Goal: Task Accomplishment & Management: Manage account settings

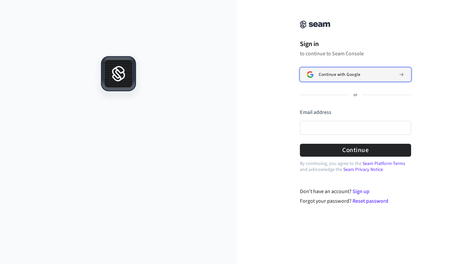
click at [338, 73] on span "Continue with Google" at bounding box center [339, 74] width 41 height 5
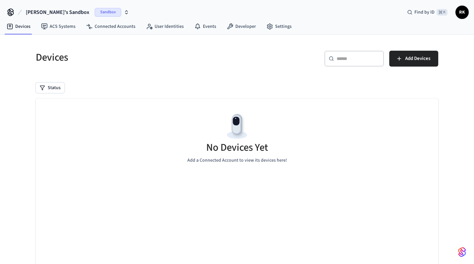
click at [124, 14] on icon "button" at bounding box center [126, 12] width 5 height 5
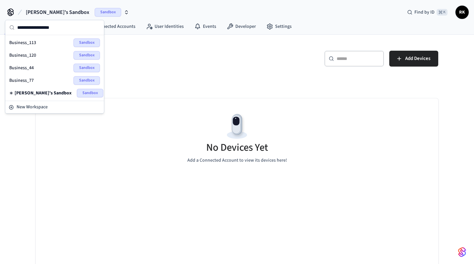
click at [25, 55] on span "Business_120" at bounding box center [22, 55] width 27 height 7
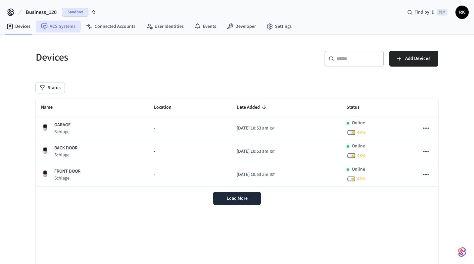
click at [68, 29] on link "ACS Systems" at bounding box center [58, 27] width 45 height 12
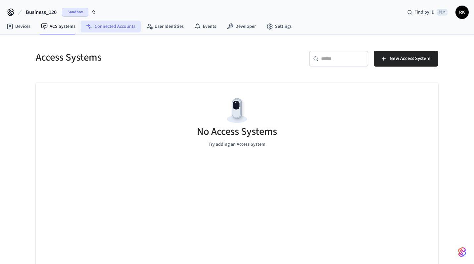
click at [102, 28] on link "Connected Accounts" at bounding box center [111, 27] width 60 height 12
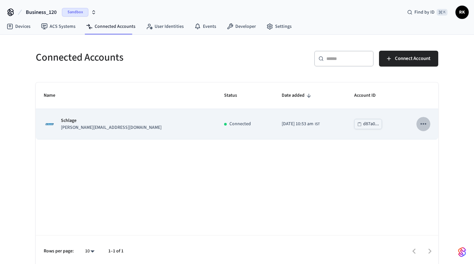
click at [424, 124] on icon "sticky table" at bounding box center [424, 123] width 6 height 1
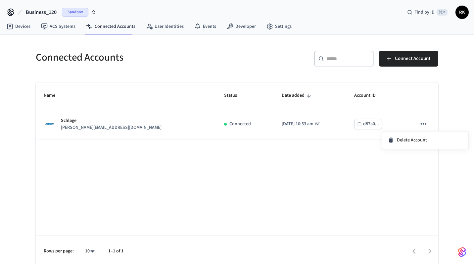
click at [308, 169] on div at bounding box center [237, 132] width 474 height 264
click at [160, 23] on link "User Identities" at bounding box center [165, 27] width 48 height 12
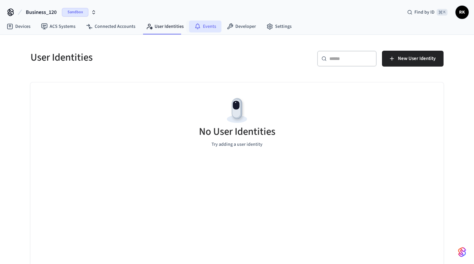
click at [210, 25] on link "Events" at bounding box center [205, 27] width 32 height 12
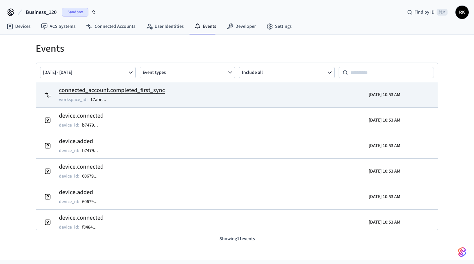
click at [142, 90] on h2 "connected_account.completed_first_sync" at bounding box center [112, 90] width 106 height 9
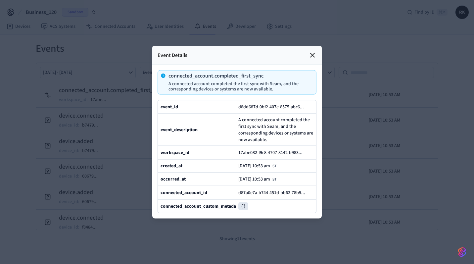
click at [315, 56] on icon at bounding box center [313, 55] width 8 height 8
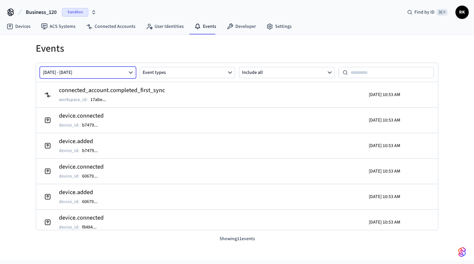
click at [108, 71] on button "[DATE] - [DATE]" at bounding box center [88, 72] width 96 height 11
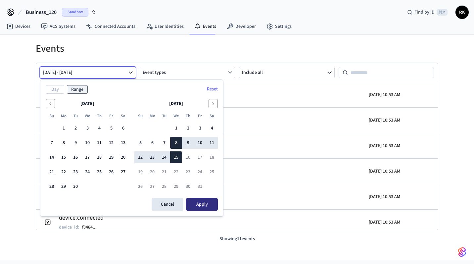
click at [208, 199] on button "Apply" at bounding box center [202, 204] width 32 height 13
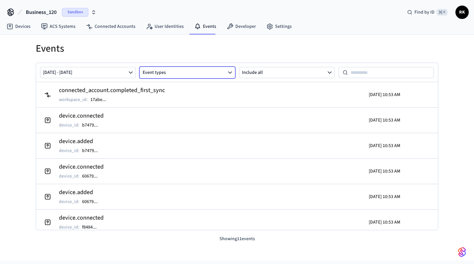
click at [182, 74] on button "Event types" at bounding box center [188, 72] width 96 height 11
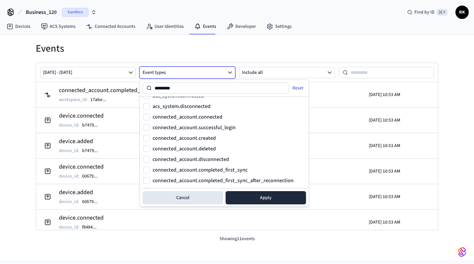
scroll to position [64, 0]
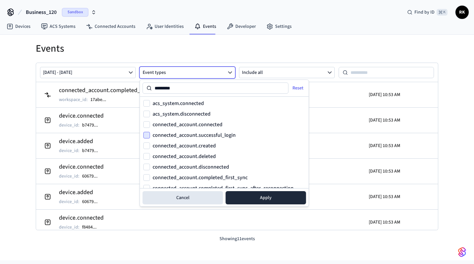
type input "*********"
click at [145, 135] on button "connected_account.successful_login" at bounding box center [146, 135] width 7 height 7
click at [148, 122] on button "connected_account.connected" at bounding box center [146, 124] width 7 height 7
click at [147, 102] on button "acs_system.connected" at bounding box center [146, 103] width 7 height 7
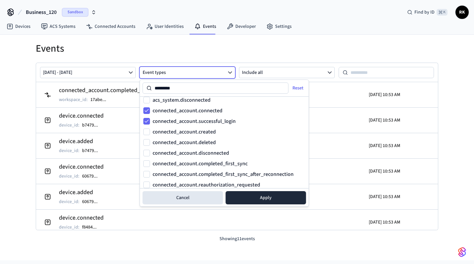
scroll to position [81, 0]
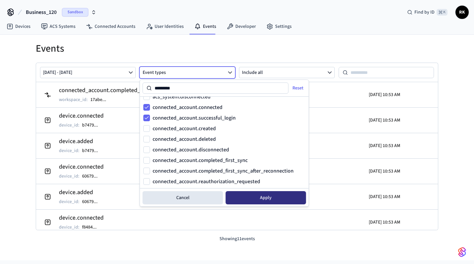
click at [266, 196] on button "Apply" at bounding box center [266, 197] width 80 height 13
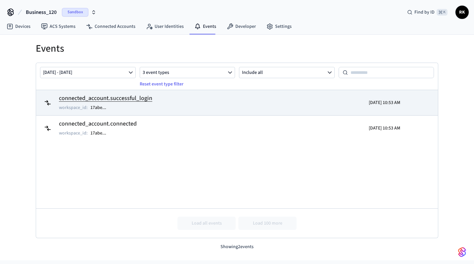
click at [119, 101] on h2 "connected_account.successful_login" at bounding box center [105, 98] width 93 height 9
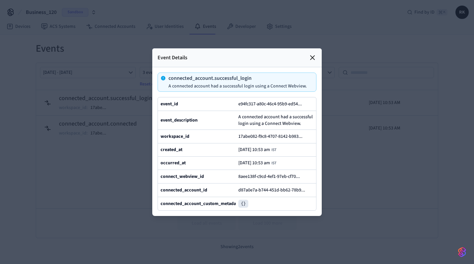
click at [317, 57] on div "Event Details" at bounding box center [237, 57] width 170 height 19
click at [312, 56] on icon at bounding box center [313, 58] width 8 height 8
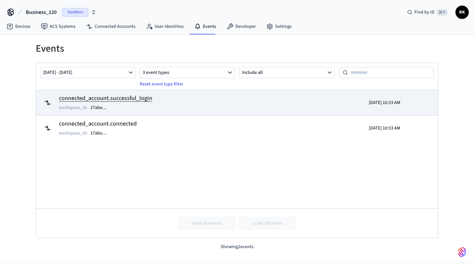
click at [236, 112] on tr "connected_account.successful_login workspace_id : 17abe ... [DATE] 10:53 AM" at bounding box center [237, 102] width 402 height 25
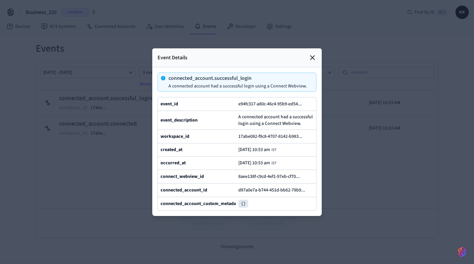
click at [293, 84] on p "A connected account had a successful login using a Connect Webview." at bounding box center [238, 85] width 138 height 5
click at [313, 58] on icon at bounding box center [313, 58] width 8 height 8
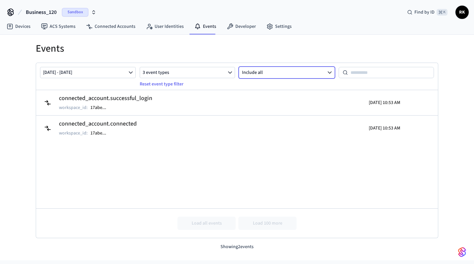
click at [263, 74] on button "Include all" at bounding box center [287, 72] width 96 height 11
click at [268, 47] on h1 "Events" at bounding box center [237, 49] width 403 height 12
click at [242, 28] on link "Developer" at bounding box center [242, 27] width 40 height 12
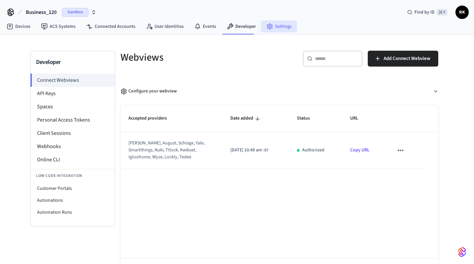
click at [273, 27] on link "Settings" at bounding box center [279, 27] width 36 height 12
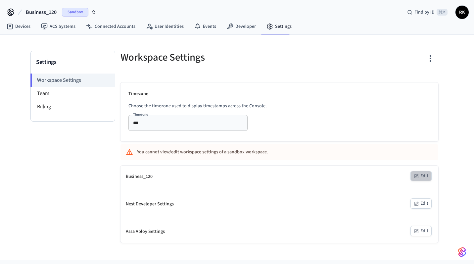
click at [413, 176] on button "Edit" at bounding box center [421, 176] width 21 height 10
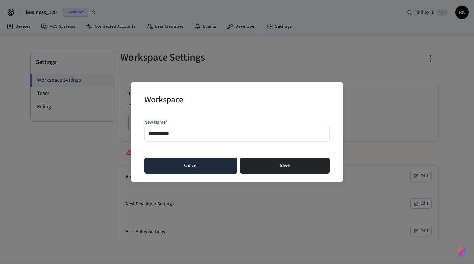
click at [183, 161] on button "Cancel" at bounding box center [190, 166] width 93 height 16
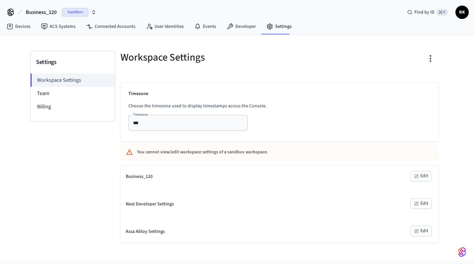
click at [146, 175] on div "Business_120" at bounding box center [139, 176] width 27 height 7
click at [29, 25] on link "Devices" at bounding box center [18, 27] width 34 height 12
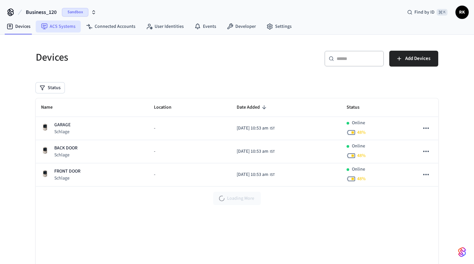
click at [53, 28] on link "ACS Systems" at bounding box center [58, 27] width 45 height 12
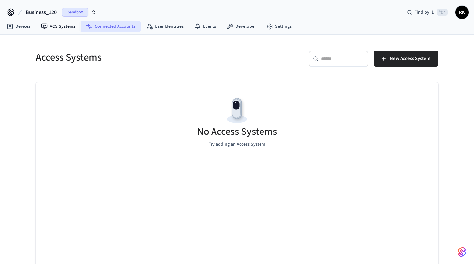
click at [114, 27] on link "Connected Accounts" at bounding box center [111, 27] width 60 height 12
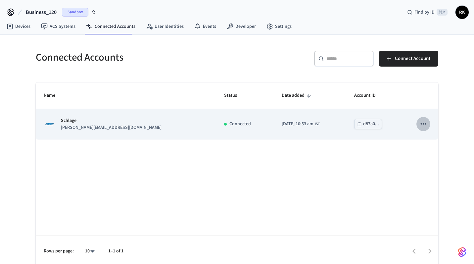
click at [426, 126] on icon "sticky table" at bounding box center [423, 124] width 9 height 9
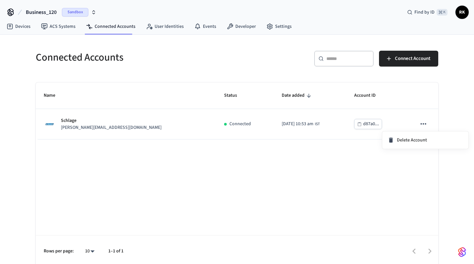
click at [347, 173] on div at bounding box center [237, 132] width 474 height 264
click at [151, 30] on link "User Identities" at bounding box center [165, 27] width 48 height 12
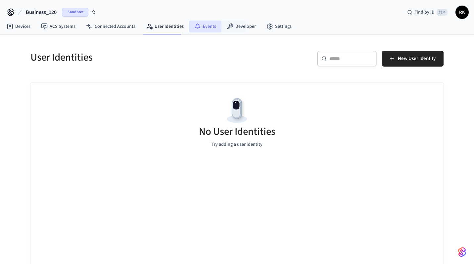
click at [213, 30] on link "Events" at bounding box center [205, 27] width 32 height 12
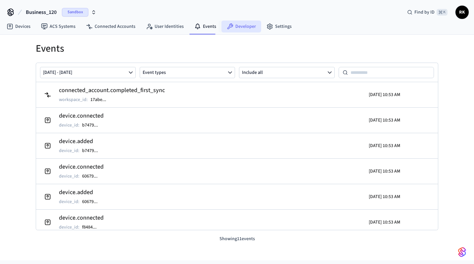
click at [238, 25] on link "Developer" at bounding box center [242, 27] width 40 height 12
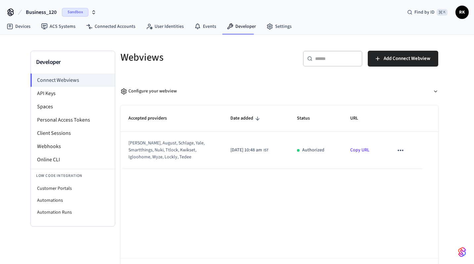
click at [366, 150] on link "Copy URL" at bounding box center [359, 150] width 19 height 7
click at [276, 27] on link "Settings" at bounding box center [279, 27] width 36 height 12
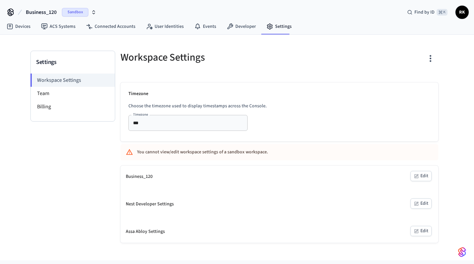
click at [185, 125] on input "***" at bounding box center [178, 123] width 96 height 8
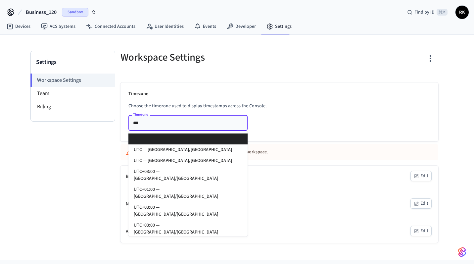
click at [293, 111] on div "Timezone Choose the timezone used to display timestamps across the Console. Tim…" at bounding box center [280, 111] width 318 height 59
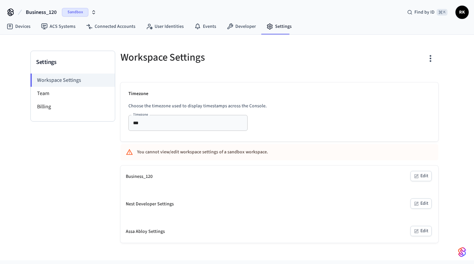
click at [172, 205] on div "Nest Developer Settings" at bounding box center [150, 204] width 48 height 7
click at [158, 230] on div "Assa Abloy Settings" at bounding box center [145, 231] width 39 height 7
click at [275, 124] on div "Timezone Choose the timezone used to display timestamps across the Console. Tim…" at bounding box center [280, 111] width 318 height 59
click at [208, 27] on link "Events" at bounding box center [205, 27] width 32 height 12
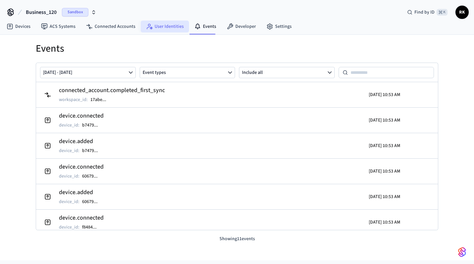
click at [157, 27] on link "User Identities" at bounding box center [165, 27] width 48 height 12
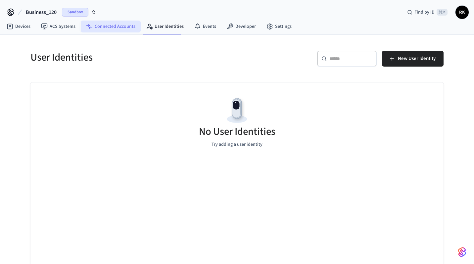
click at [92, 29] on link "Connected Accounts" at bounding box center [111, 27] width 60 height 12
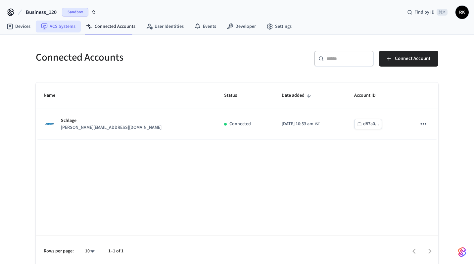
click at [71, 30] on link "ACS Systems" at bounding box center [58, 27] width 45 height 12
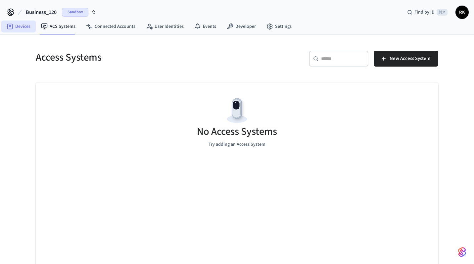
click at [21, 30] on link "Devices" at bounding box center [18, 27] width 34 height 12
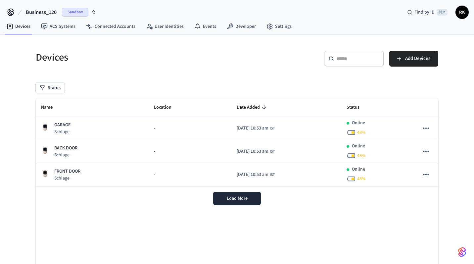
click at [300, 49] on div "​ ​ Add Devices" at bounding box center [335, 57] width 205 height 29
click at [243, 203] on button "Load More" at bounding box center [237, 198] width 48 height 13
click at [60, 27] on link "ACS Systems" at bounding box center [58, 27] width 45 height 12
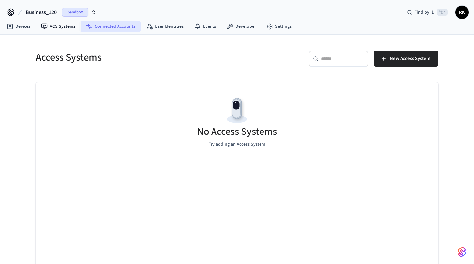
click at [113, 28] on link "Connected Accounts" at bounding box center [111, 27] width 60 height 12
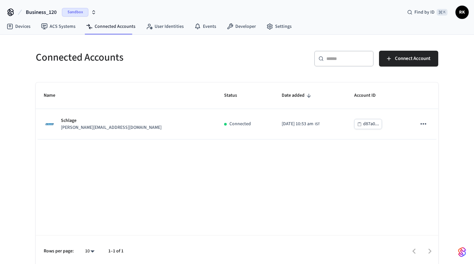
click at [165, 33] on nav "Devices ACS Systems Connected Accounts User Identities Events Developer Settings" at bounding box center [149, 26] width 296 height 15
click at [165, 27] on link "User Identities" at bounding box center [165, 27] width 48 height 12
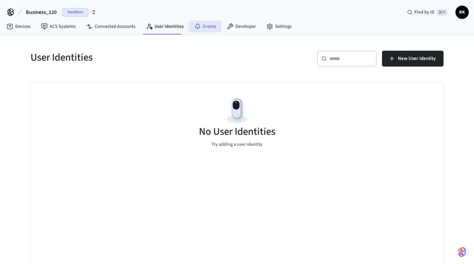
click at [198, 27] on link "Events" at bounding box center [205, 27] width 32 height 12
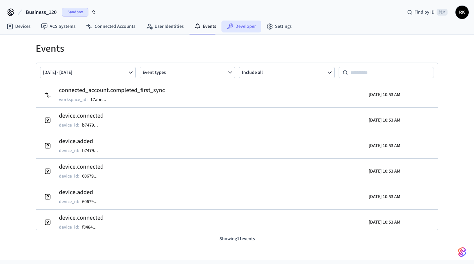
click at [253, 30] on link "Developer" at bounding box center [242, 27] width 40 height 12
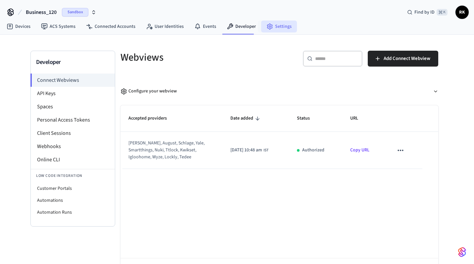
click at [271, 26] on link "Settings" at bounding box center [279, 27] width 36 height 12
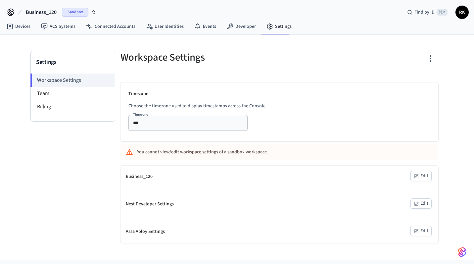
click at [432, 56] on icon "button" at bounding box center [430, 58] width 10 height 10
click at [354, 55] on div at bounding box center [237, 132] width 474 height 264
click at [439, 14] on span "⌘ K" at bounding box center [442, 12] width 11 height 7
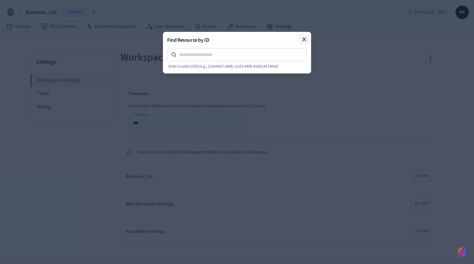
click at [303, 39] on icon at bounding box center [304, 39] width 7 height 7
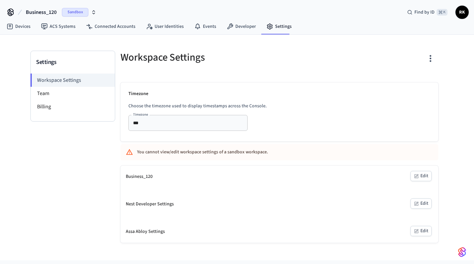
click at [86, 12] on span "Sandbox" at bounding box center [75, 12] width 26 height 9
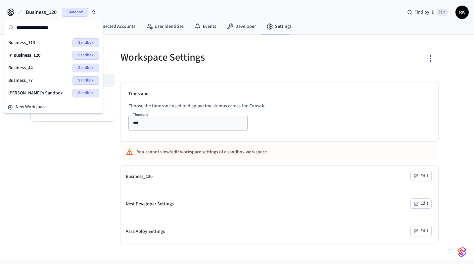
click at [78, 161] on div "Settings Workspace Settings Team Billing" at bounding box center [72, 147] width 85 height 192
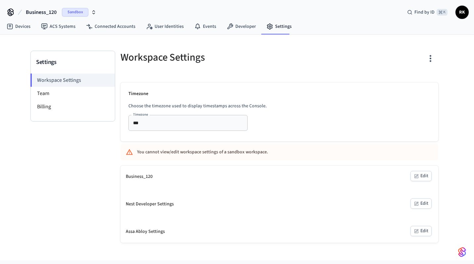
click at [71, 156] on div "Settings Workspace Settings Team Billing" at bounding box center [72, 147] width 85 height 192
click at [51, 12] on span "Business_120" at bounding box center [41, 12] width 31 height 8
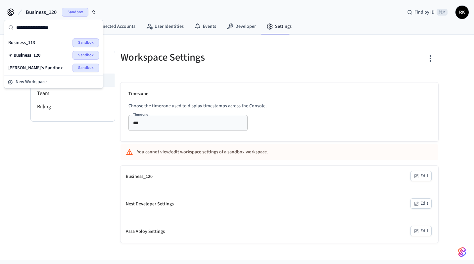
click at [46, 56] on div "Business_120 Sandbox" at bounding box center [53, 55] width 91 height 9
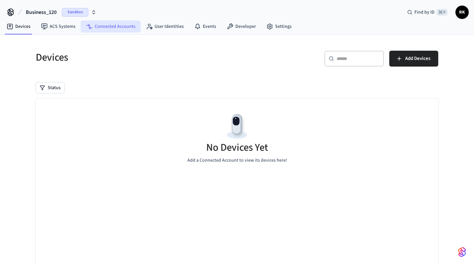
click at [110, 28] on link "Connected Accounts" at bounding box center [111, 27] width 60 height 12
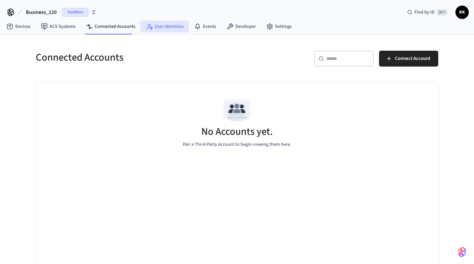
click at [157, 24] on link "User Identities" at bounding box center [165, 27] width 48 height 12
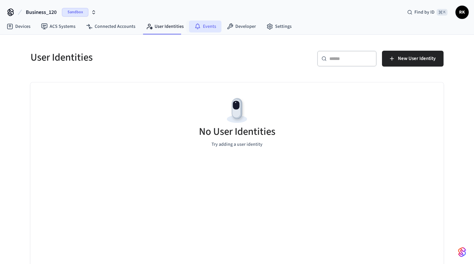
click at [203, 23] on link "Events" at bounding box center [205, 27] width 32 height 12
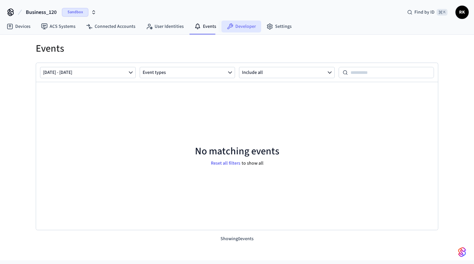
click at [238, 24] on link "Developer" at bounding box center [242, 27] width 40 height 12
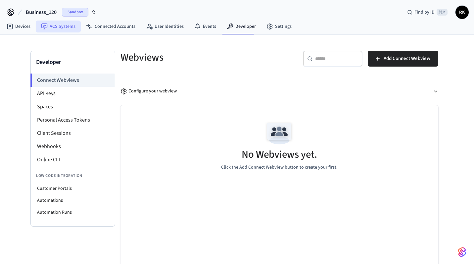
click at [60, 27] on link "ACS Systems" at bounding box center [58, 27] width 45 height 12
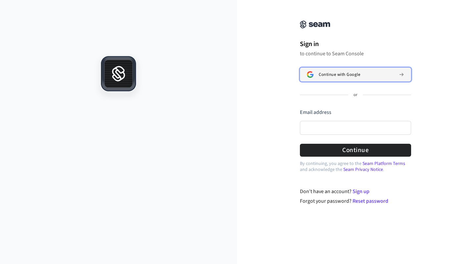
click at [347, 73] on span "Continue with Google" at bounding box center [339, 74] width 41 height 5
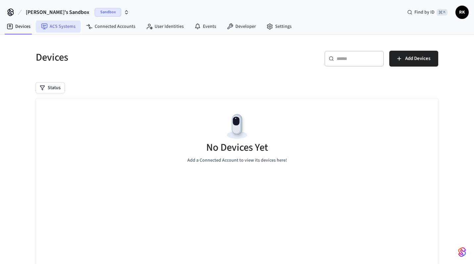
click at [57, 27] on link "ACS Systems" at bounding box center [58, 27] width 45 height 12
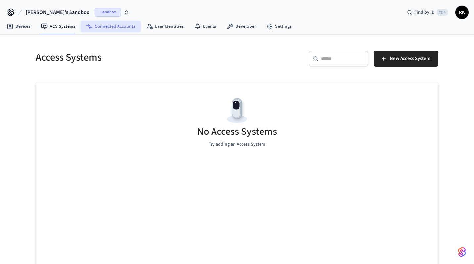
click at [112, 27] on link "Connected Accounts" at bounding box center [111, 27] width 60 height 12
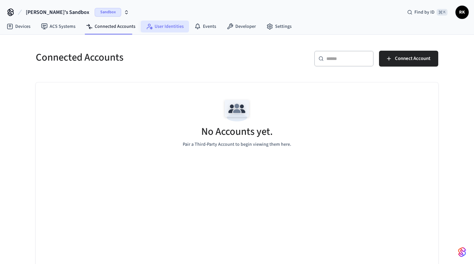
click at [160, 30] on link "User Identities" at bounding box center [165, 27] width 48 height 12
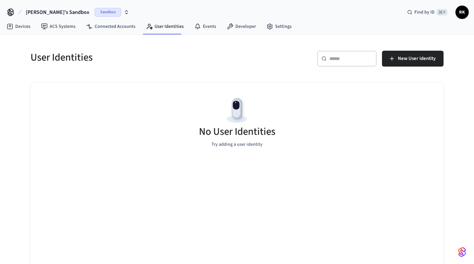
click at [40, 12] on span "[PERSON_NAME]'s Sandbox" at bounding box center [58, 12] width 64 height 8
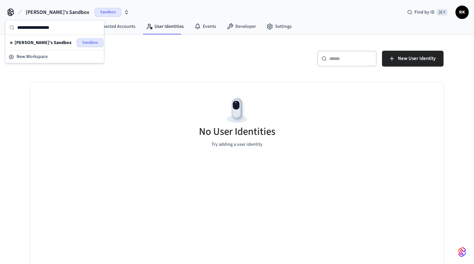
click at [95, 9] on span "Sandbox" at bounding box center [108, 12] width 26 height 9
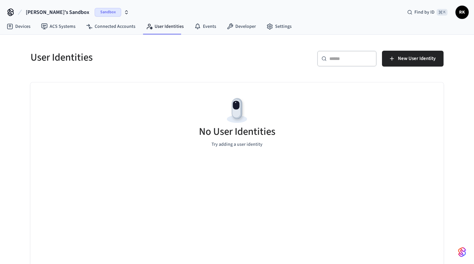
click at [95, 9] on span "Sandbox" at bounding box center [108, 12] width 26 height 9
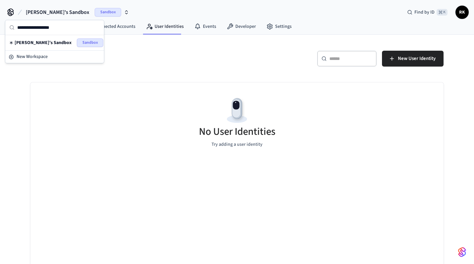
click at [133, 55] on h5 "User Identities" at bounding box center [131, 58] width 203 height 14
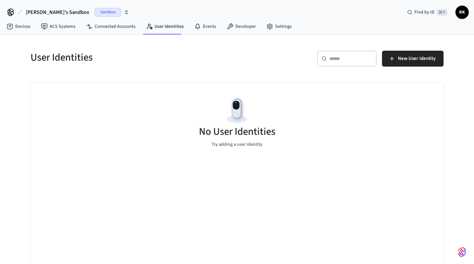
click at [270, 81] on div "User Identities ​ ​ New User Identity No User Identities Try adding a user iden…" at bounding box center [237, 151] width 424 height 232
click at [284, 65] on div "​ ​ New User Identity" at bounding box center [342, 61] width 203 height 21
click at [203, 24] on link "Events" at bounding box center [205, 27] width 32 height 12
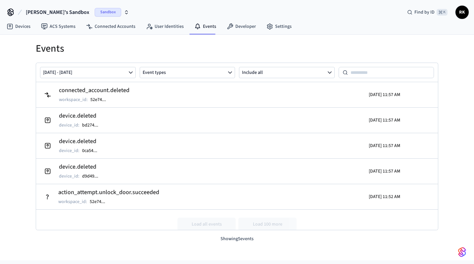
click at [95, 12] on span "Sandbox" at bounding box center [108, 12] width 26 height 9
click at [95, 13] on span "Sandbox" at bounding box center [108, 12] width 26 height 9
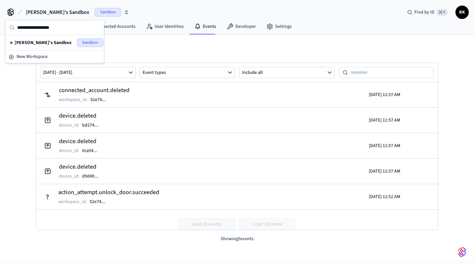
click at [133, 48] on h1 "Events" at bounding box center [237, 49] width 403 height 12
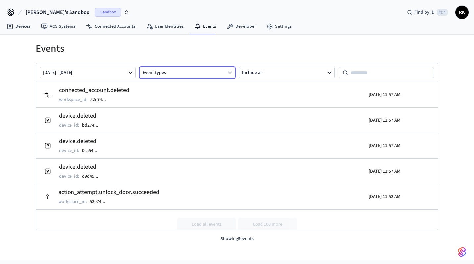
click at [187, 73] on button "Event types" at bounding box center [188, 72] width 96 height 11
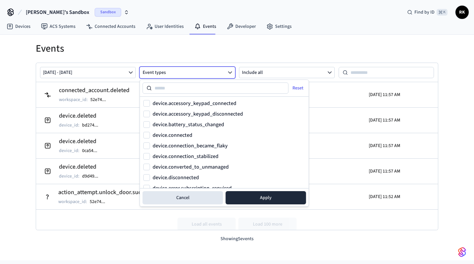
click at [160, 52] on h1 "Events" at bounding box center [237, 49] width 403 height 12
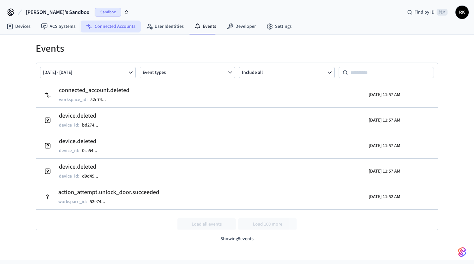
click at [119, 25] on link "Connected Accounts" at bounding box center [111, 27] width 60 height 12
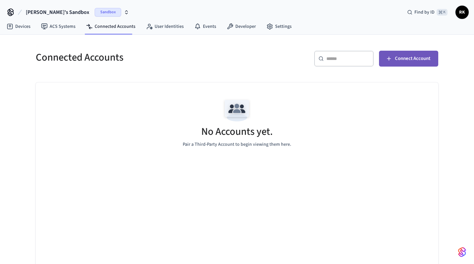
click at [406, 61] on span "Connect Account" at bounding box center [412, 58] width 35 height 9
